Goal: Check status: Check status

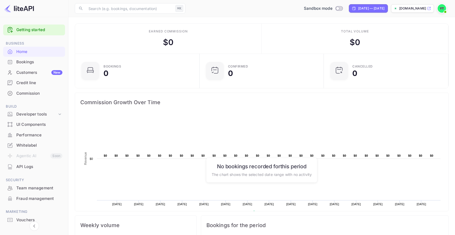
scroll to position [86, 121]
click at [38, 64] on div "Bookings" at bounding box center [39, 62] width 46 height 6
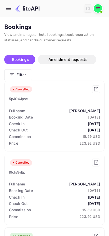
click at [22, 74] on button "Filter" at bounding box center [18, 74] width 28 height 11
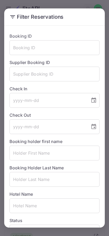
click at [15, 10] on h2 "Filter Reservations" at bounding box center [54, 16] width 101 height 17
click at [21, 6] on div "Filter Reservations Booking ID ​ Supplier Booking ID ​ Check In ​ Check Out ​ B…" at bounding box center [54, 118] width 109 height 236
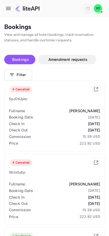
click at [12, 12] on div at bounding box center [21, 8] width 35 height 8
click at [9, 7] on icon "button" at bounding box center [8, 8] width 6 height 6
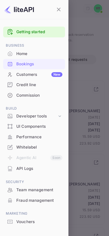
click at [68, 30] on div "Getting started Business Home Bookings Customers New Credit line Commission Bui…" at bounding box center [34, 128] width 68 height 219
click at [78, 36] on div at bounding box center [54, 118] width 109 height 236
